Goal: Task Accomplishment & Management: Use online tool/utility

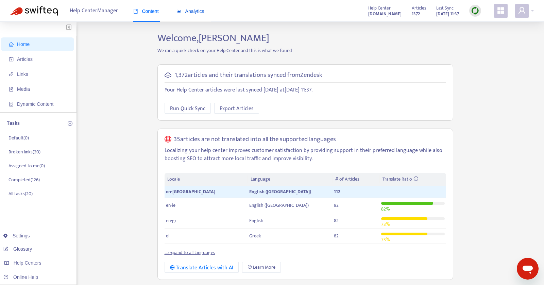
click at [193, 8] on div "Analytics" at bounding box center [191, 10] width 28 height 7
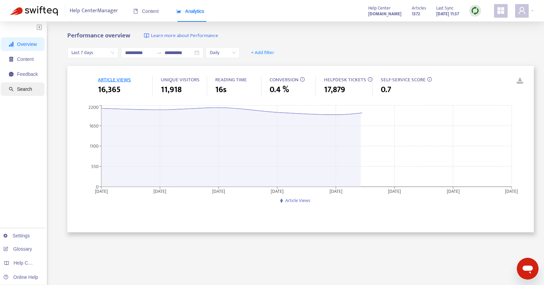
click at [31, 88] on span "Search" at bounding box center [24, 88] width 15 height 5
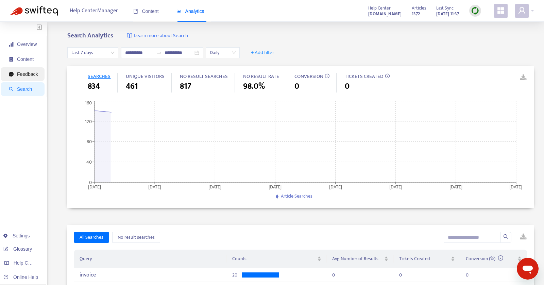
click at [29, 79] on span "Feedback" at bounding box center [23, 74] width 29 height 14
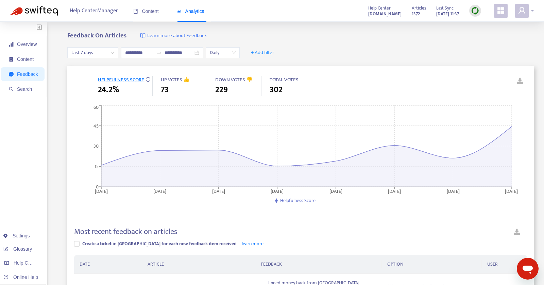
click at [528, 12] on span at bounding box center [522, 11] width 14 height 14
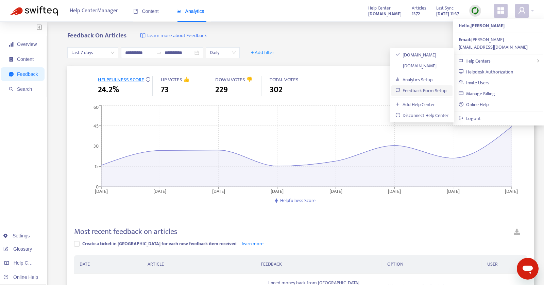
click at [437, 90] on link "Feedback Form Setup" at bounding box center [421, 91] width 51 height 8
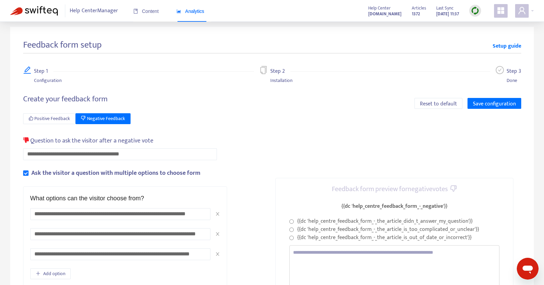
scroll to position [4, 0]
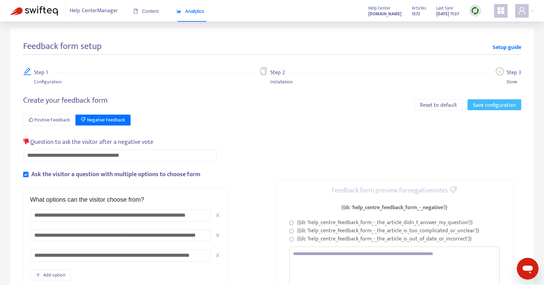
click at [494, 104] on span "Save configuration" at bounding box center [494, 105] width 43 height 9
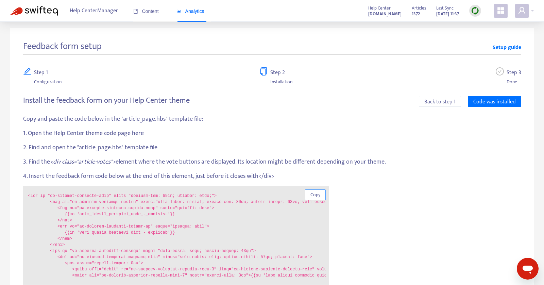
click at [316, 194] on span "Copy" at bounding box center [316, 194] width 10 height 7
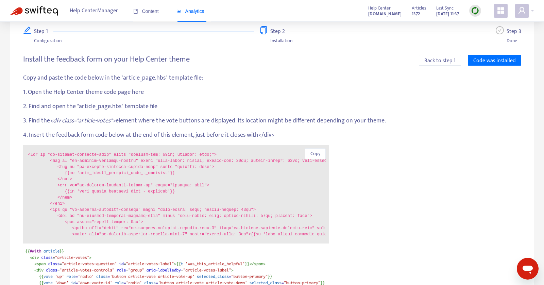
scroll to position [48, 0]
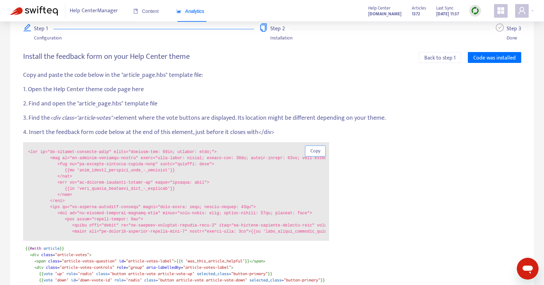
click at [317, 148] on span "Copy" at bounding box center [316, 150] width 10 height 7
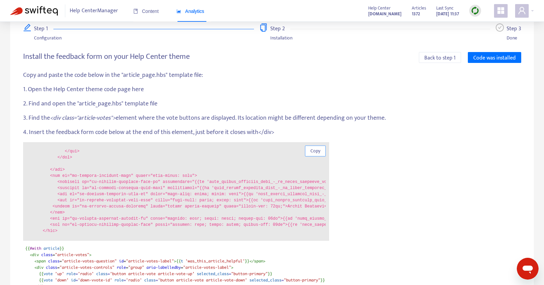
scroll to position [135, 0]
click at [316, 151] on span "Copy" at bounding box center [316, 150] width 10 height 7
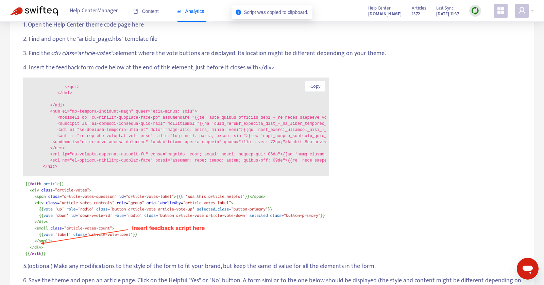
scroll to position [119, 0]
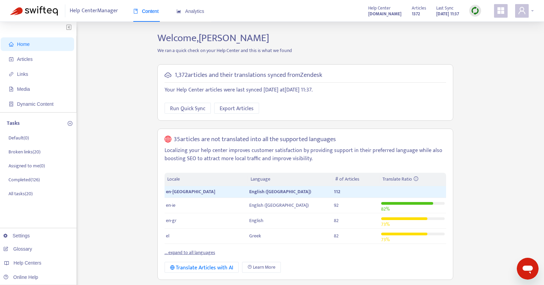
click at [532, 15] on div at bounding box center [524, 11] width 19 height 14
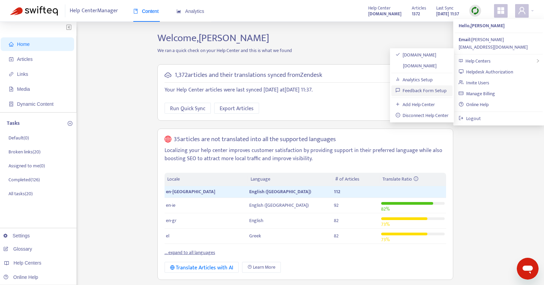
click at [431, 89] on link "Feedback Form Setup" at bounding box center [421, 91] width 51 height 8
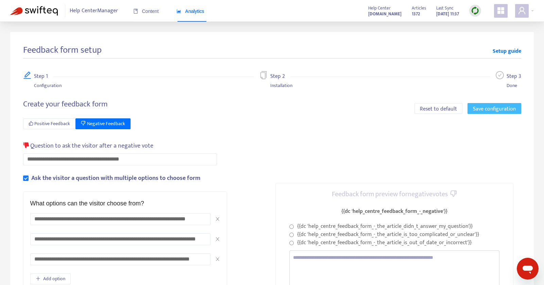
click at [484, 112] on span "Save configuration" at bounding box center [494, 109] width 43 height 9
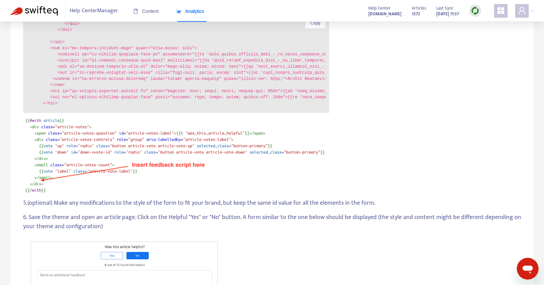
scroll to position [137, 0]
drag, startPoint x: 73, startPoint y: 94, endPoint x: 150, endPoint y: 95, distance: 76.9
click at [150, 95] on code at bounding box center [177, 63] width 298 height 85
drag, startPoint x: 153, startPoint y: 94, endPoint x: 50, endPoint y: 95, distance: 103.1
click at [50, 95] on code at bounding box center [177, 63] width 298 height 85
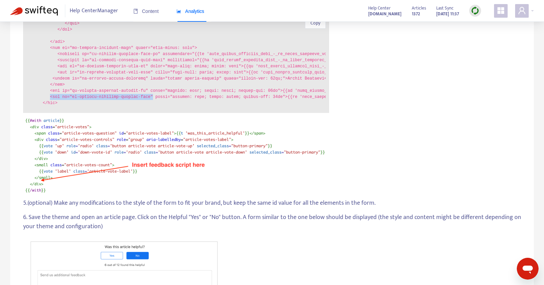
copy code "<div id="sq-article-feedback-confirm-down""
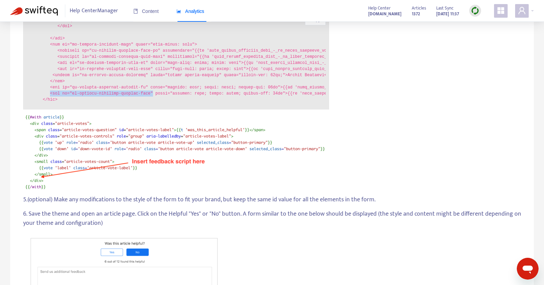
scroll to position [135, 0]
